Goal: Information Seeking & Learning: Learn about a topic

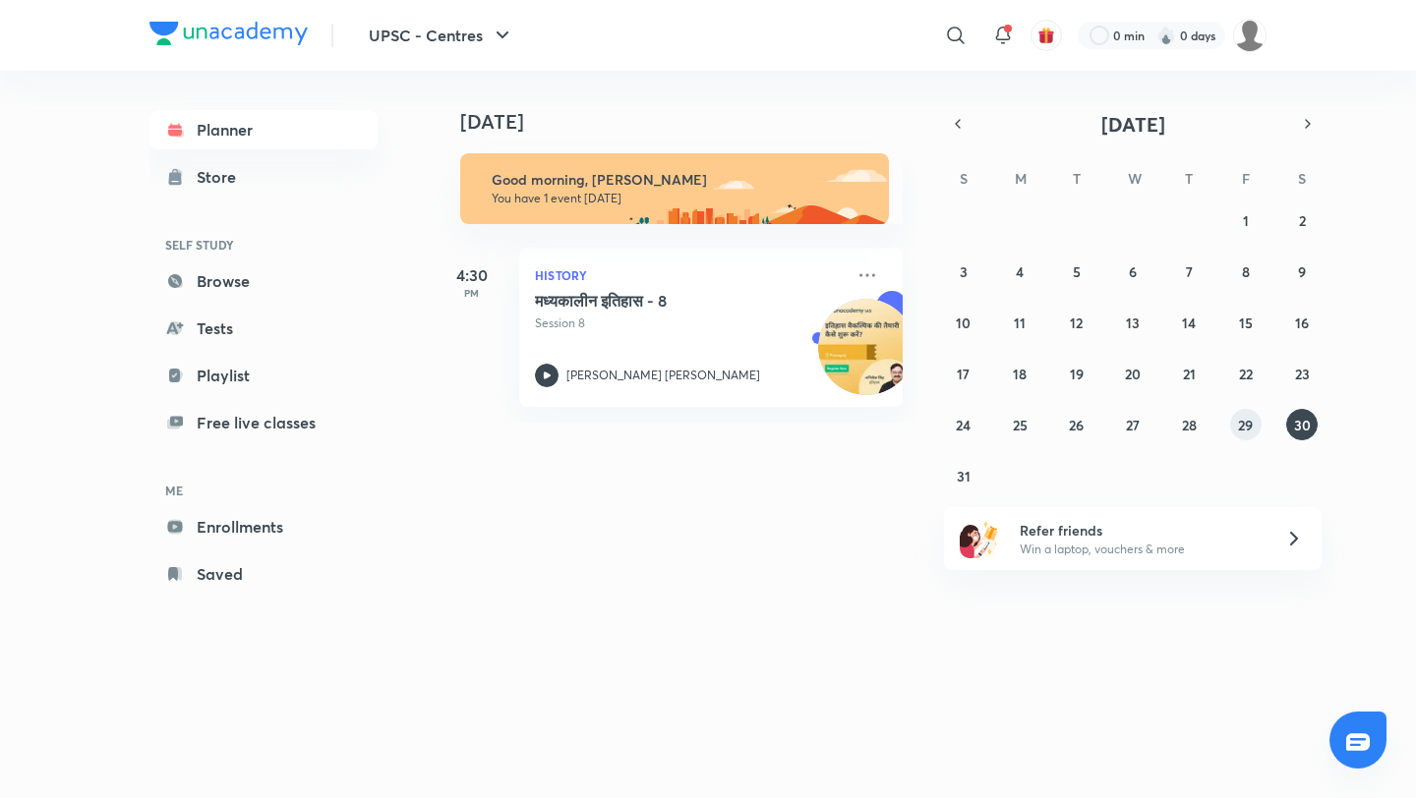
click at [1241, 428] on abbr "29" at bounding box center [1245, 425] width 15 height 19
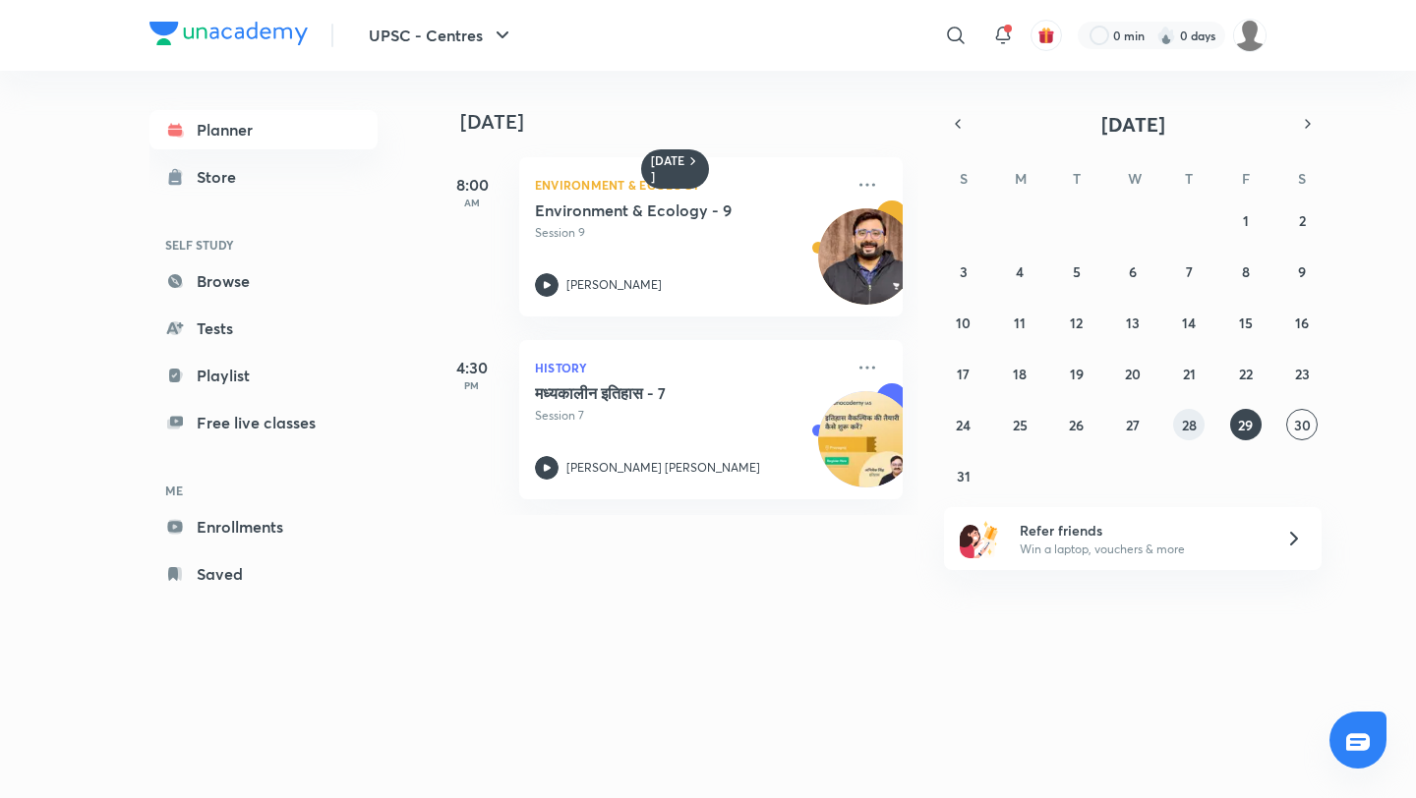
click at [1189, 426] on abbr "28" at bounding box center [1189, 425] width 15 height 19
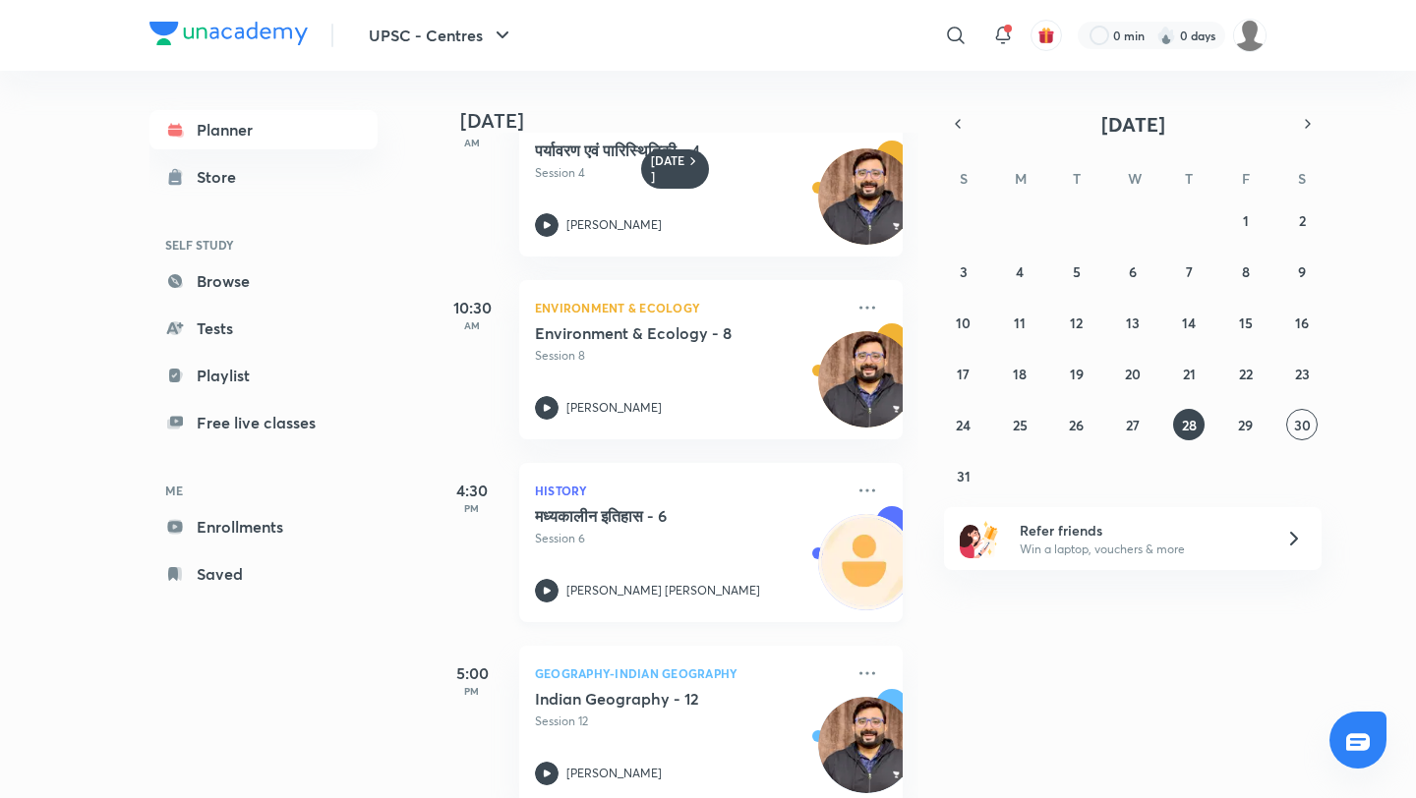
scroll to position [97, 0]
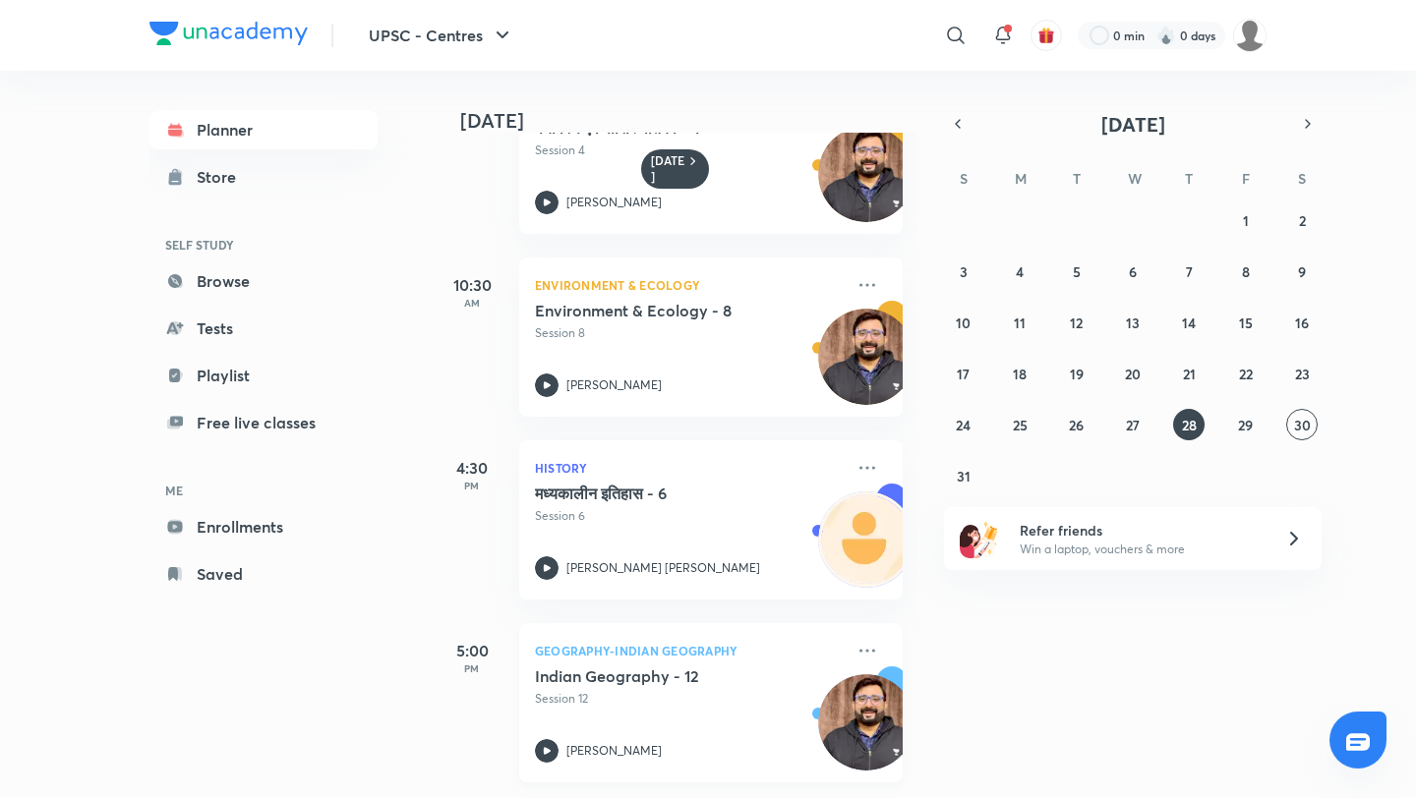
click at [539, 739] on icon at bounding box center [547, 751] width 24 height 24
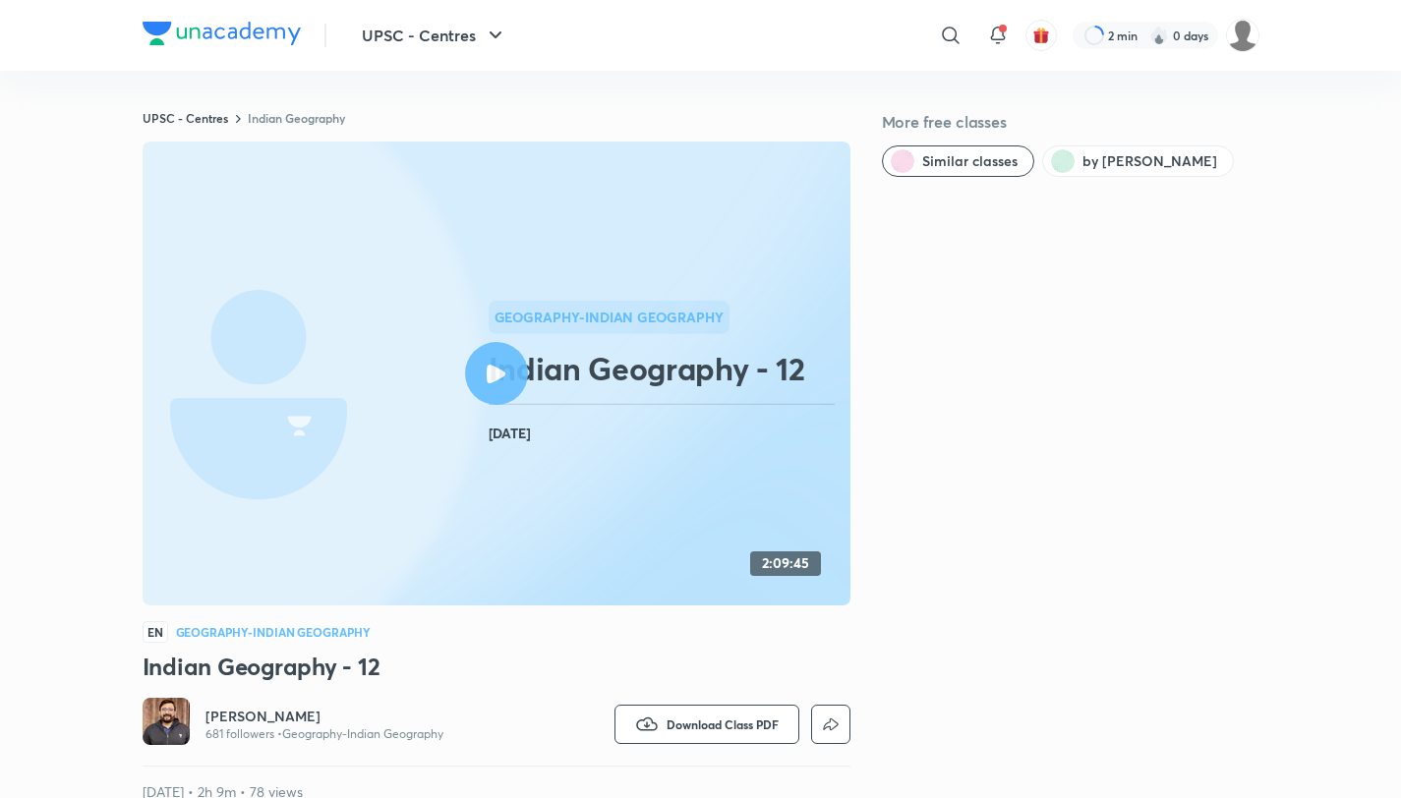
click at [153, 29] on img at bounding box center [222, 34] width 158 height 24
